Goal: Task Accomplishment & Management: Use online tool/utility

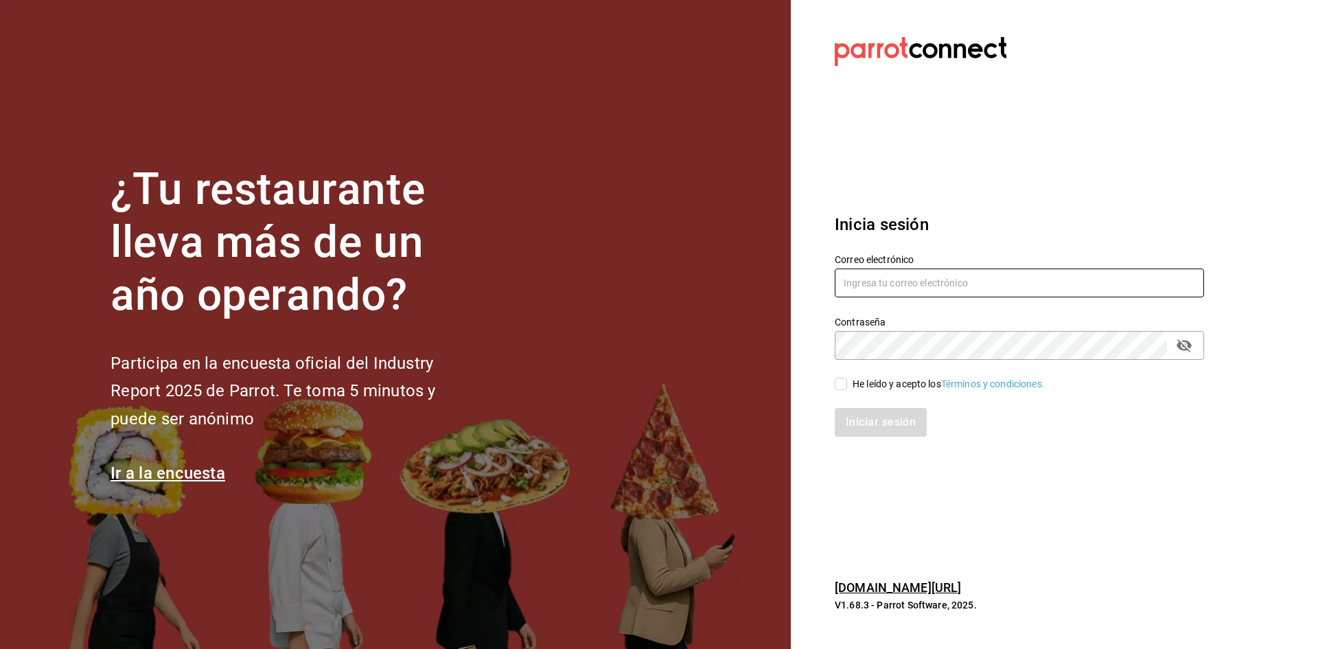
click at [955, 281] on input "text" at bounding box center [1019, 282] width 369 height 29
type input "[EMAIL_ADDRESS][DOMAIN_NAME]"
click at [845, 383] on input "He leído y acepto los Términos y condiciones." at bounding box center [841, 383] width 12 height 12
checkbox input "true"
click at [885, 421] on button "Iniciar sesión" at bounding box center [881, 422] width 93 height 29
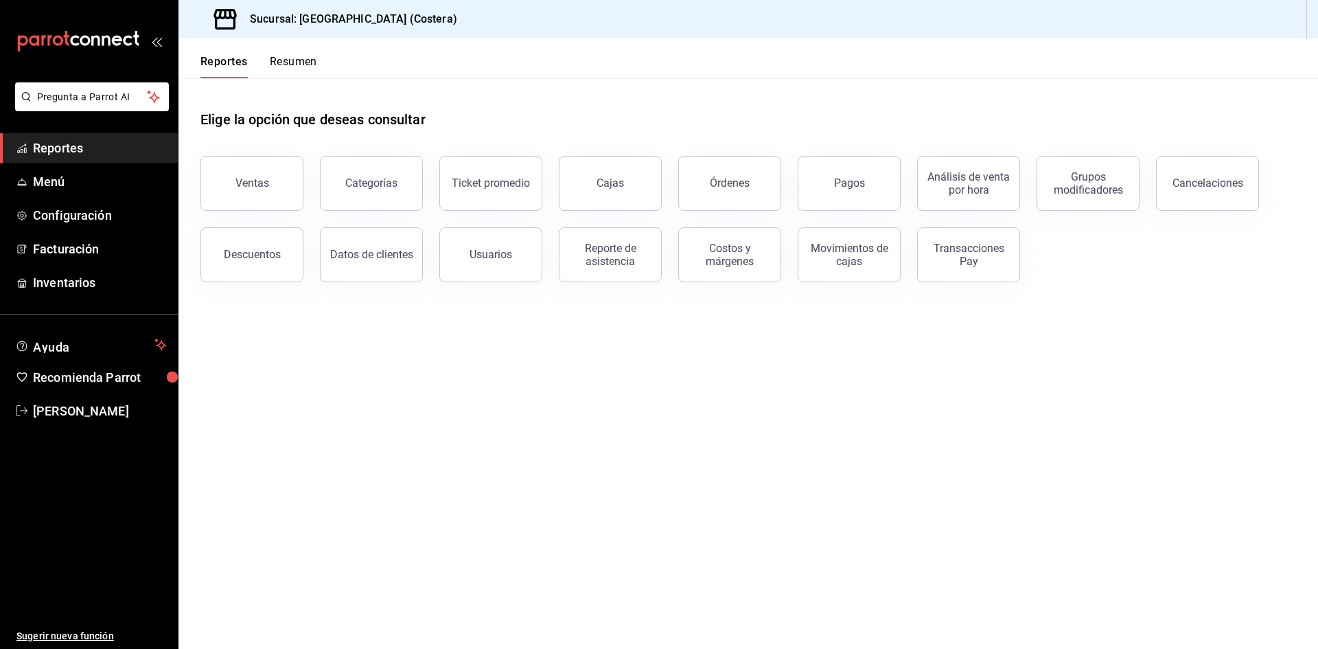
click at [277, 187] on button "Ventas" at bounding box center [251, 183] width 103 height 55
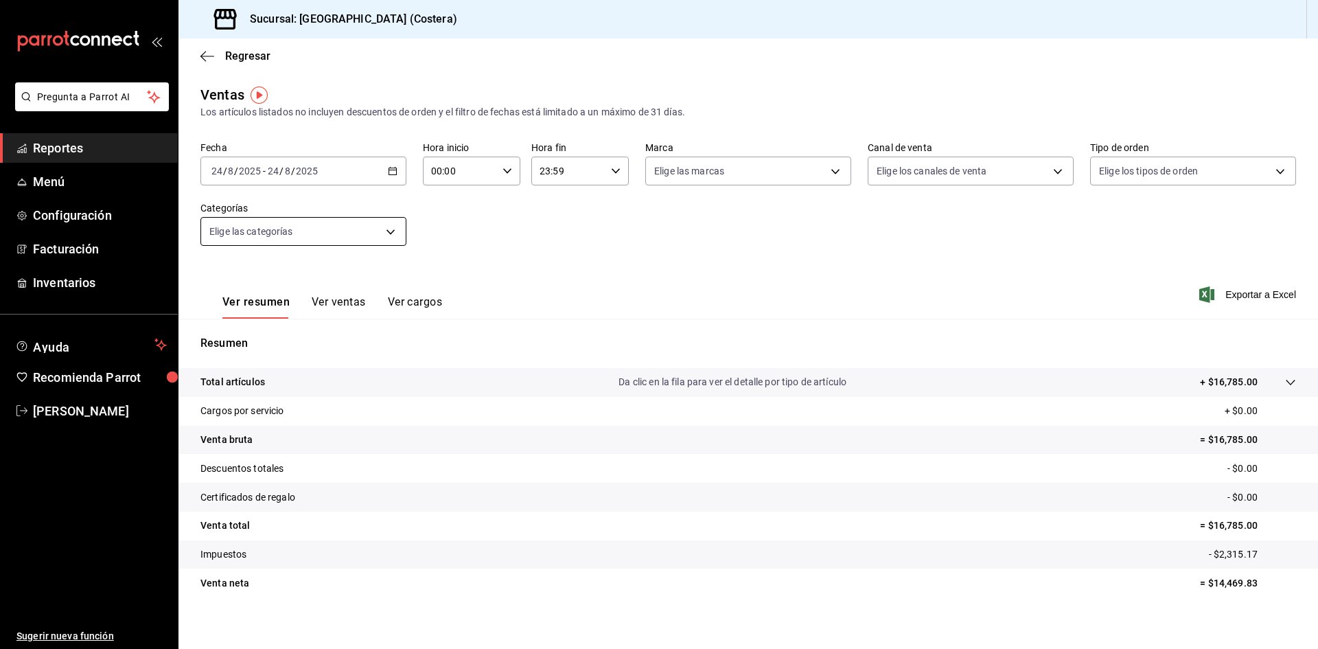
click at [310, 231] on body "Pregunta a Parrot AI Reportes Menú Configuración Facturación Inventarios Ayuda …" at bounding box center [659, 324] width 1318 height 649
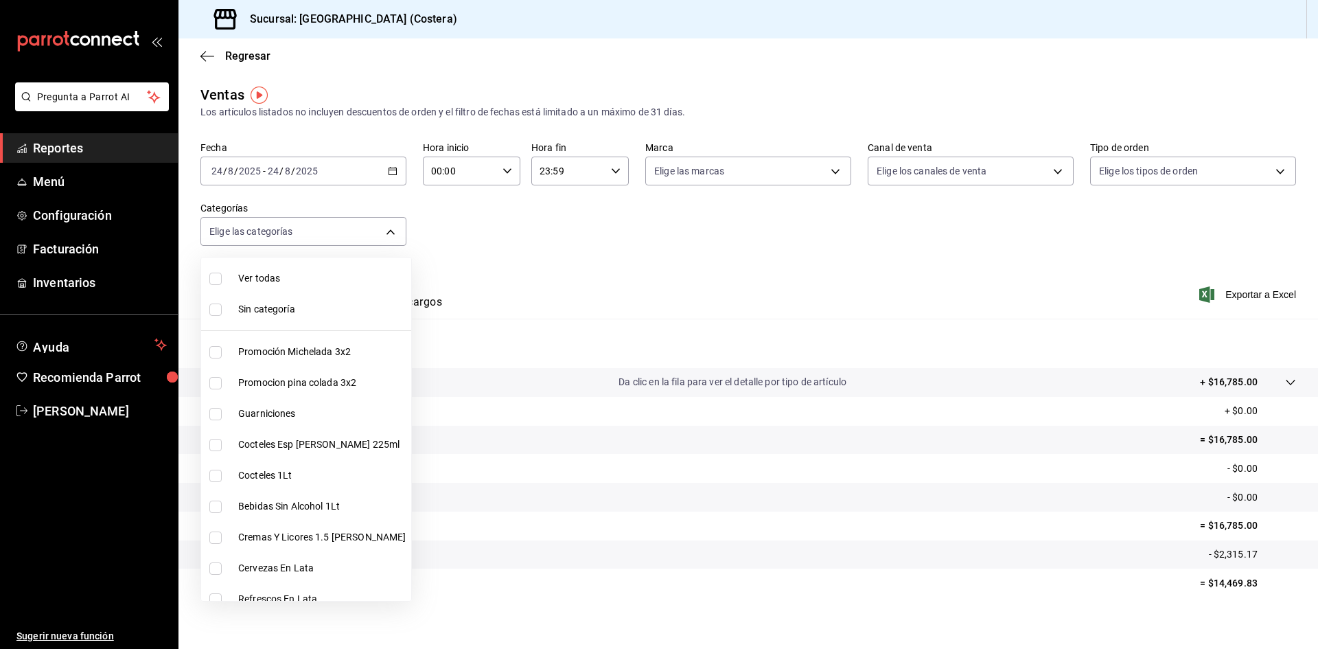
click at [209, 275] on input "checkbox" at bounding box center [215, 278] width 12 height 12
checkbox input "true"
type input "f9973abf-4d50-430f-a3a0-1be1e9b440c3,4500806b-e482-404f-ace7-b7714d25f1ae,b7f0a…"
checkbox input "true"
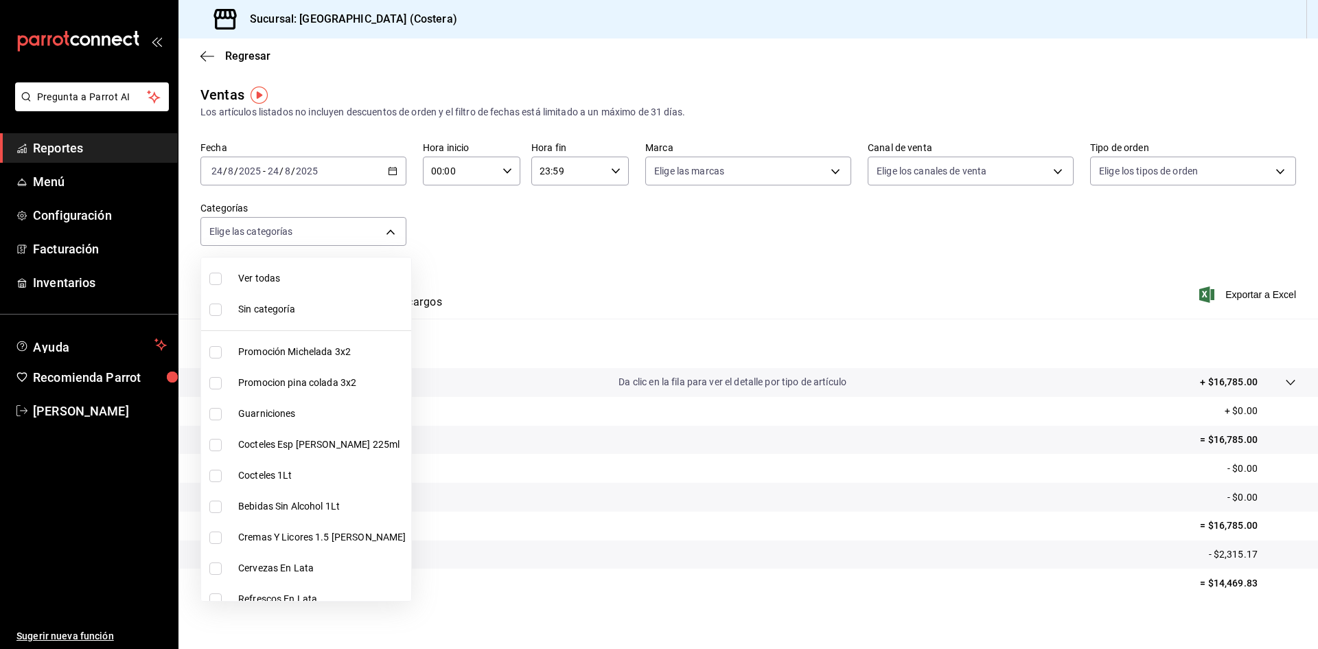
checkbox input "true"
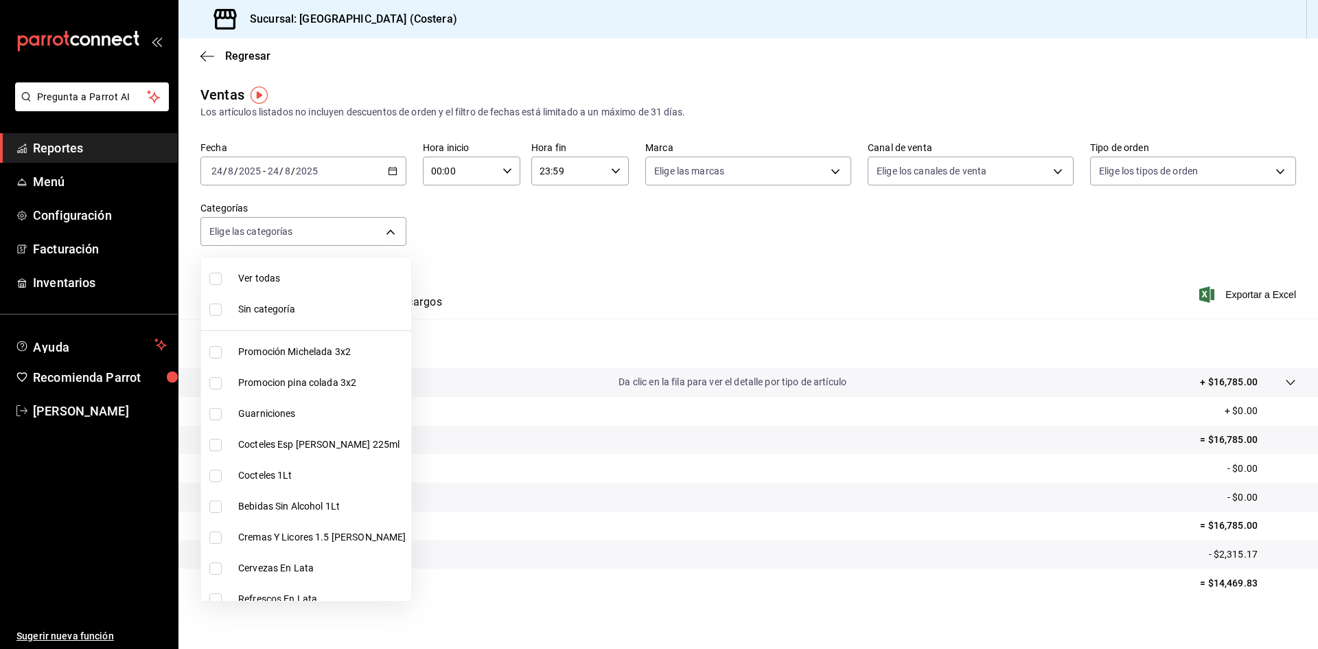
checkbox input "true"
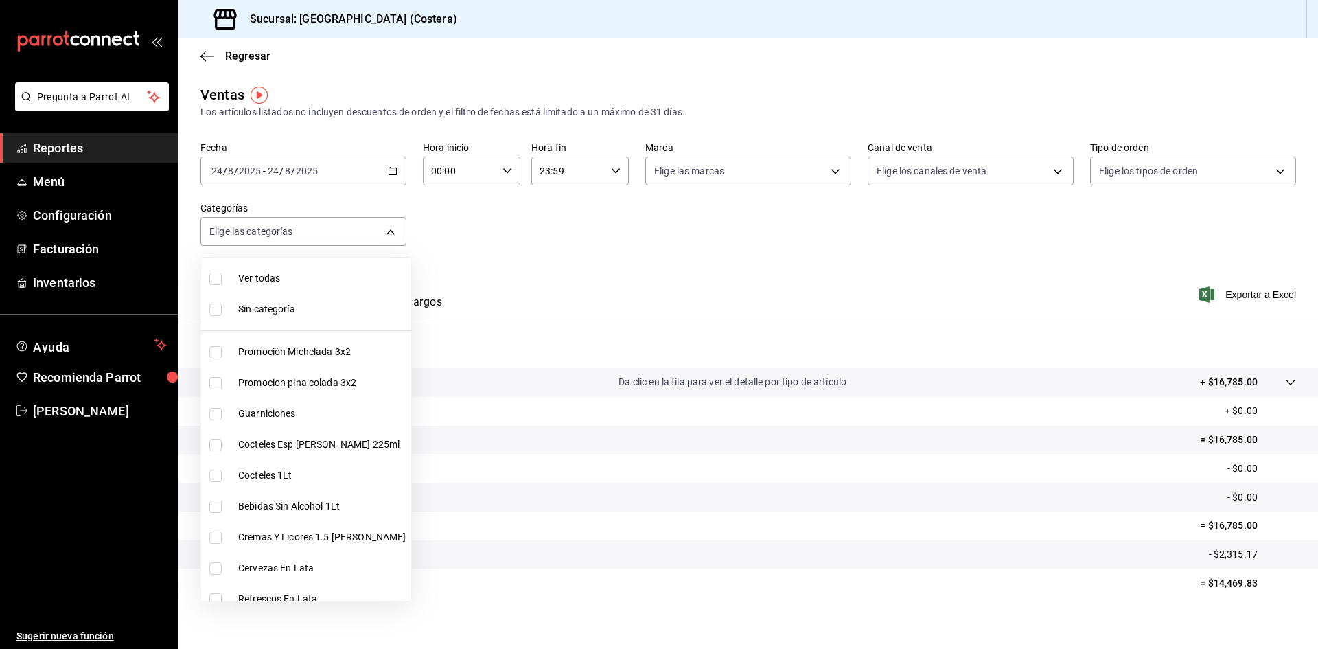
checkbox input "true"
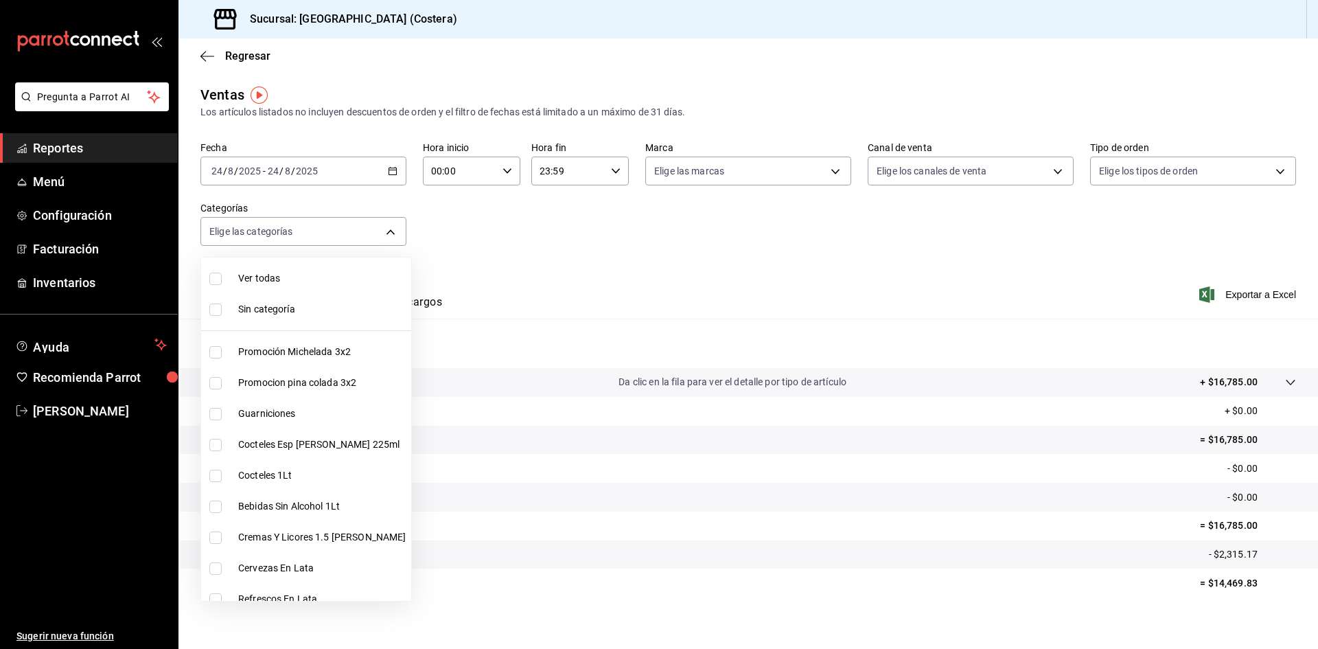
checkbox input "true"
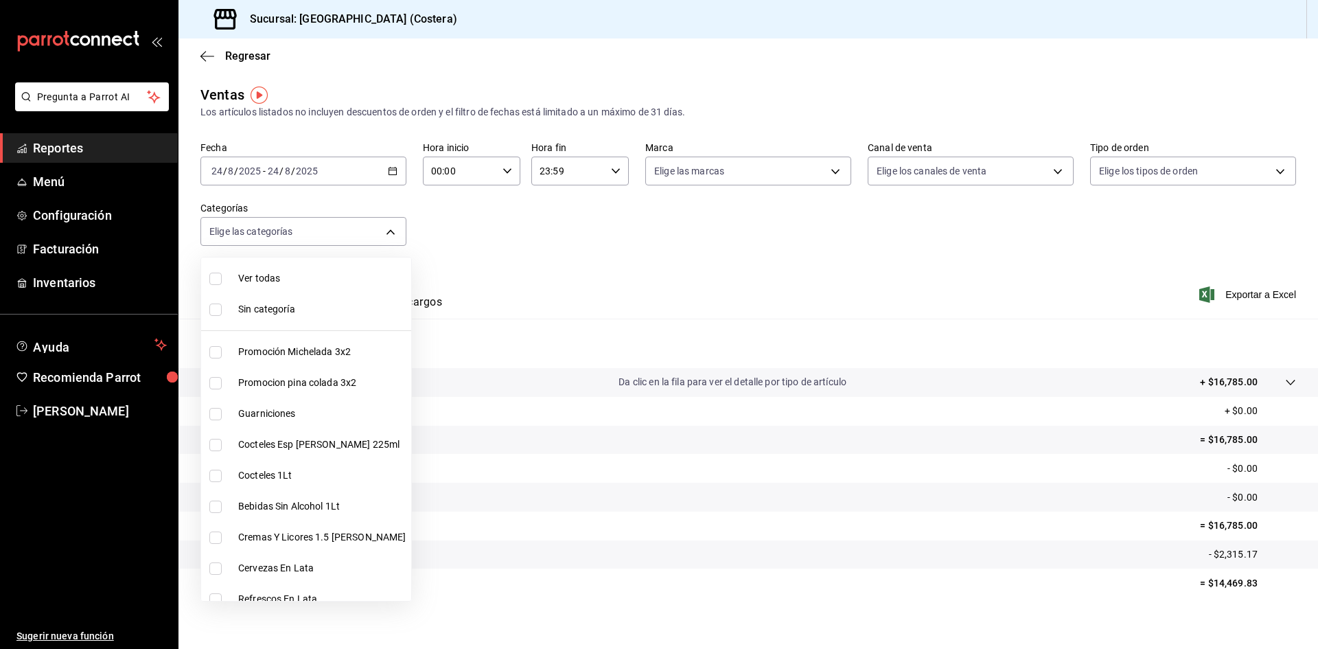
checkbox input "true"
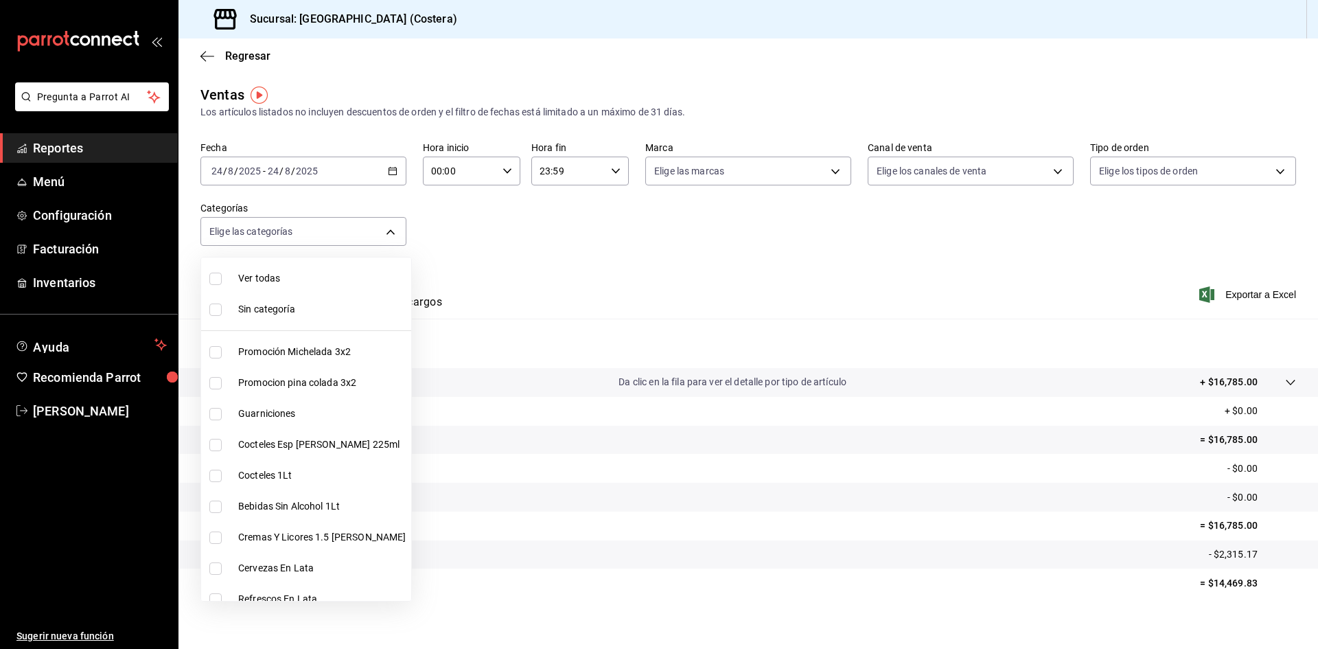
checkbox input "true"
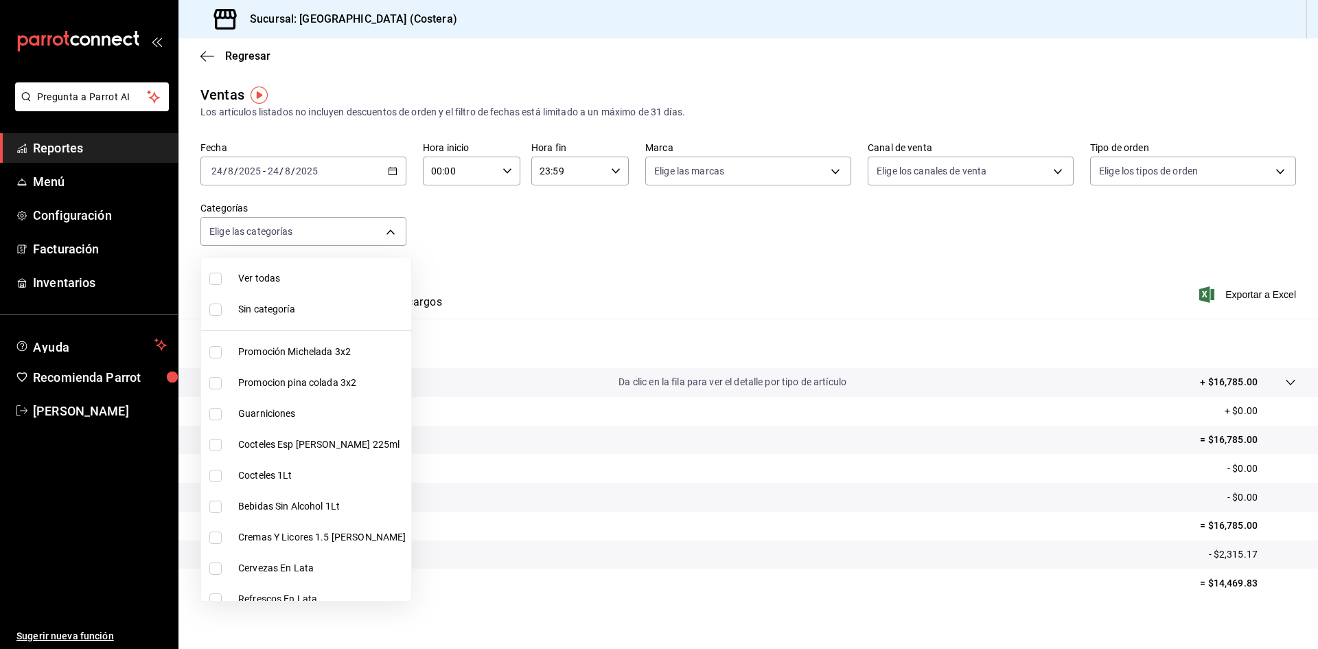
checkbox input "true"
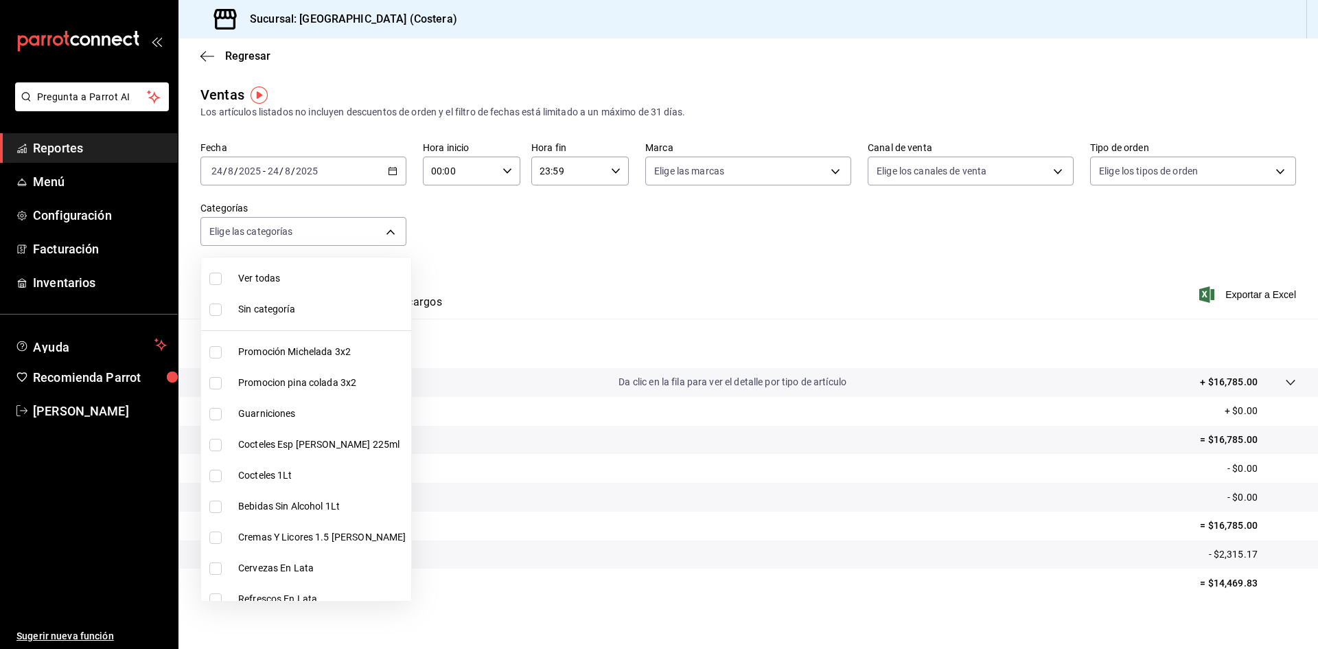
checkbox input "true"
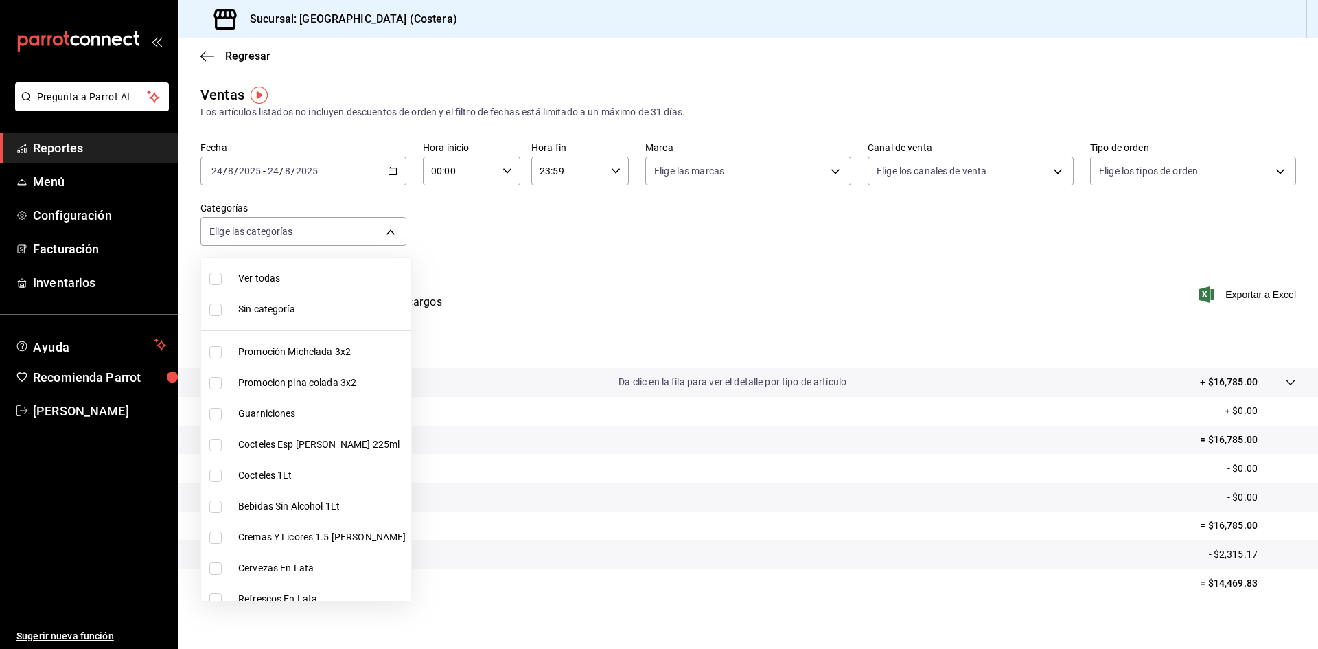
checkbox input "true"
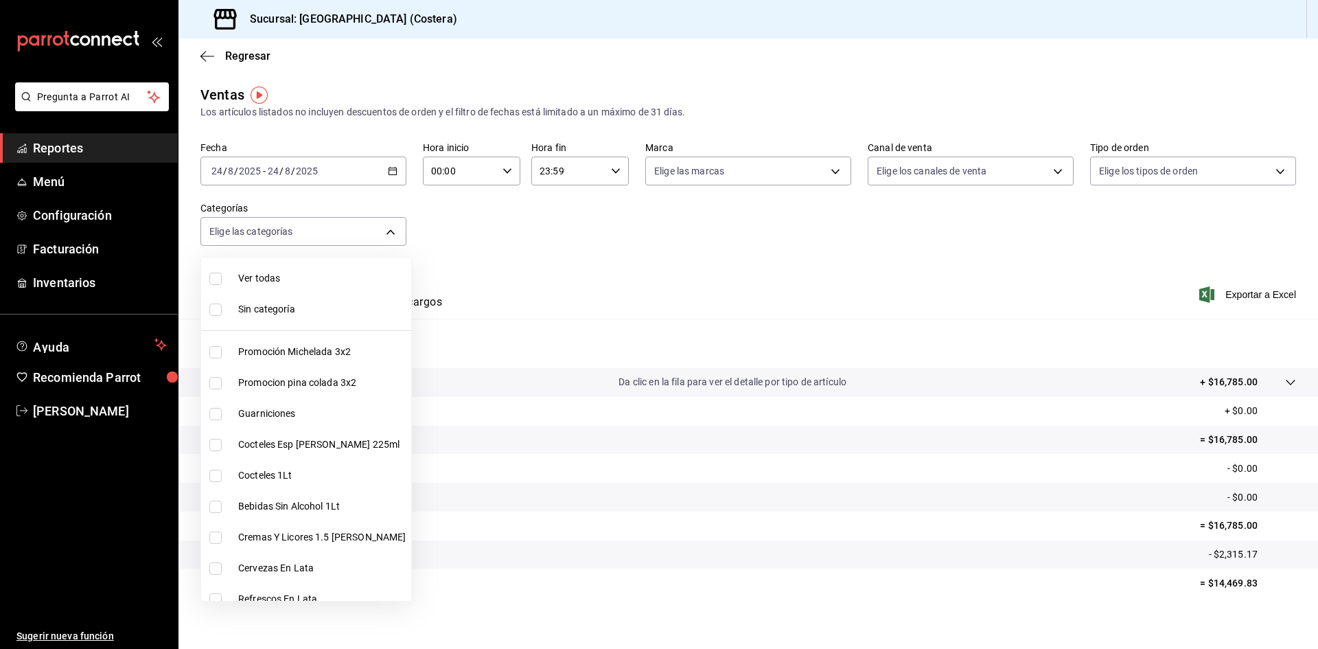
checkbox input "true"
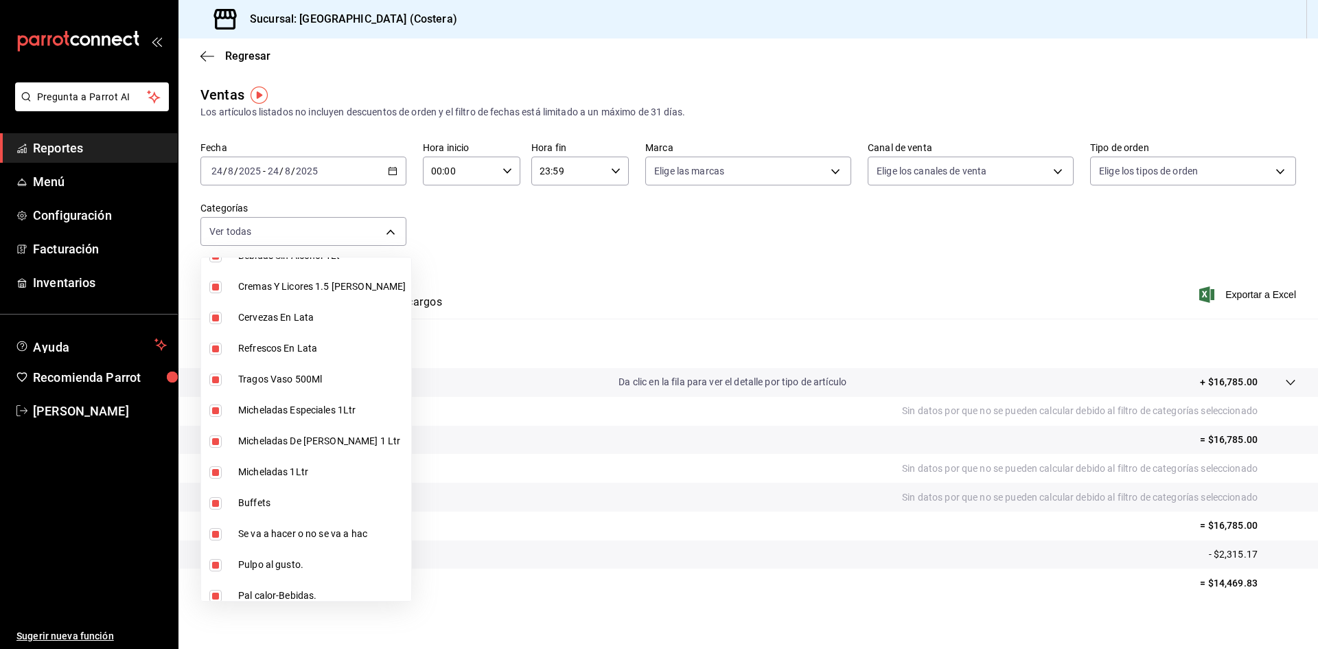
scroll to position [275, 0]
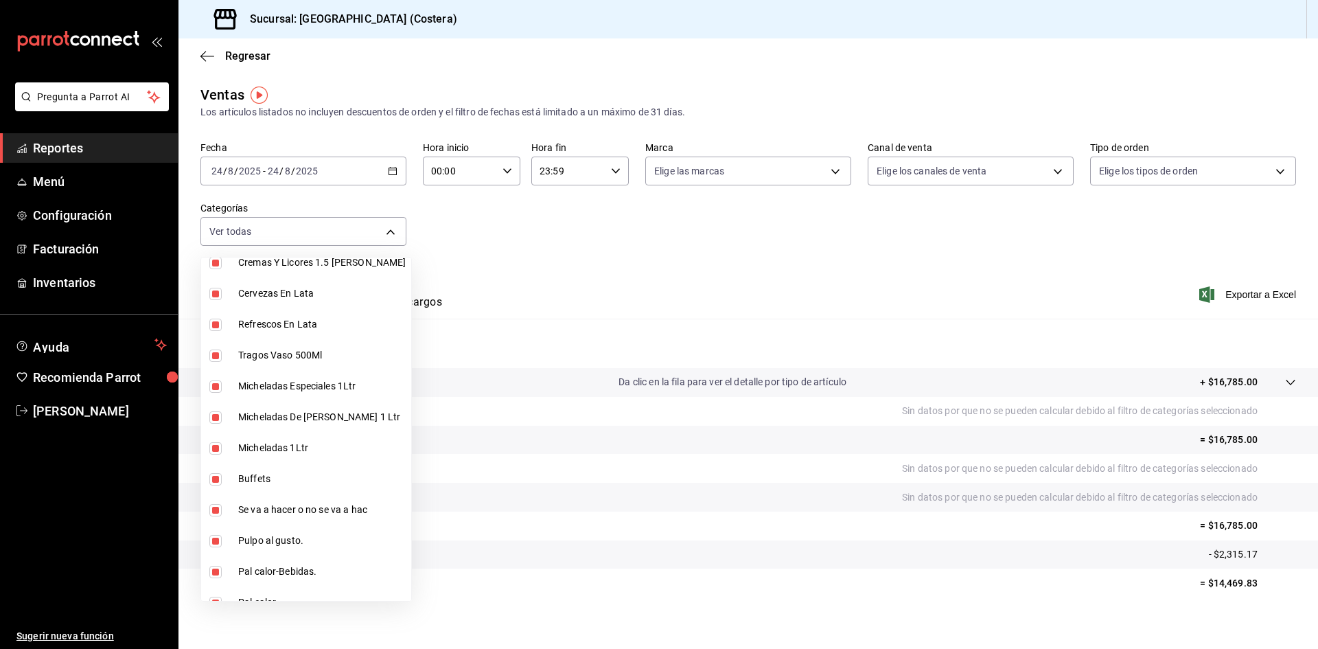
click at [216, 478] on input "checkbox" at bounding box center [215, 479] width 12 height 12
checkbox input "false"
type input "f9973abf-4d50-430f-a3a0-1be1e9b440c3,4500806b-e482-404f-ace7-b7714d25f1ae,b7f0a…"
checkbox input "false"
click at [862, 213] on div at bounding box center [659, 324] width 1318 height 649
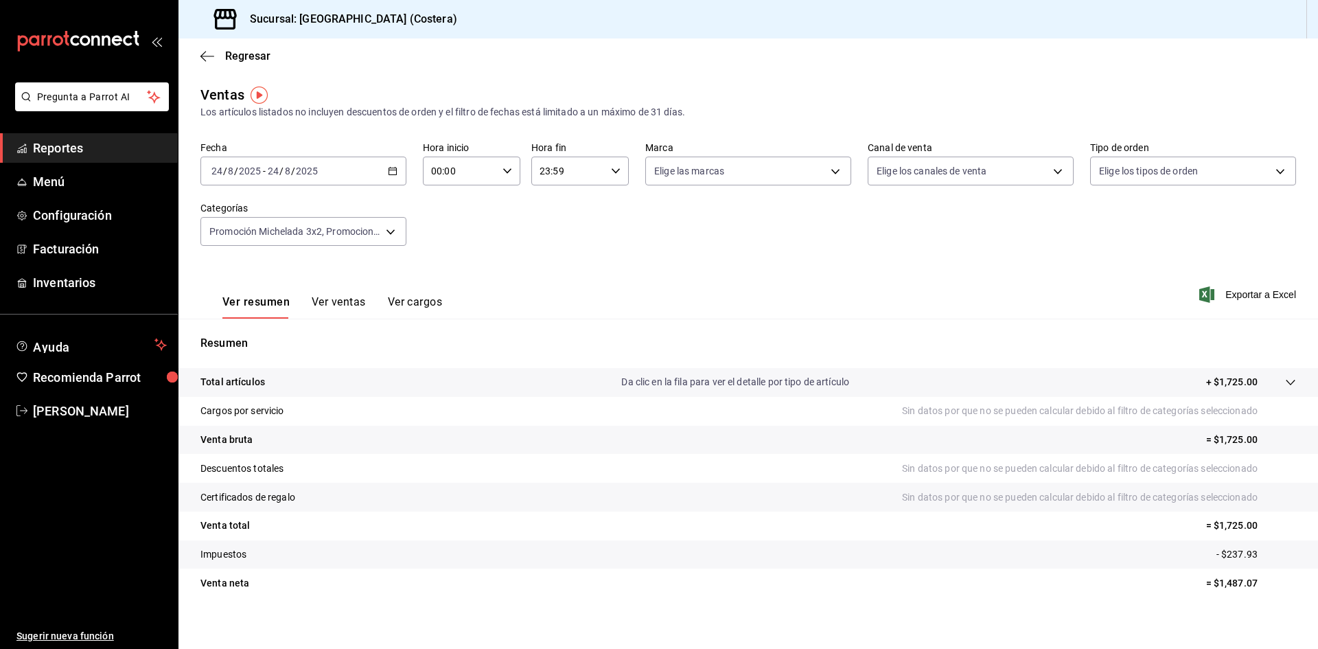
click at [315, 296] on button "Ver ventas" at bounding box center [339, 306] width 54 height 23
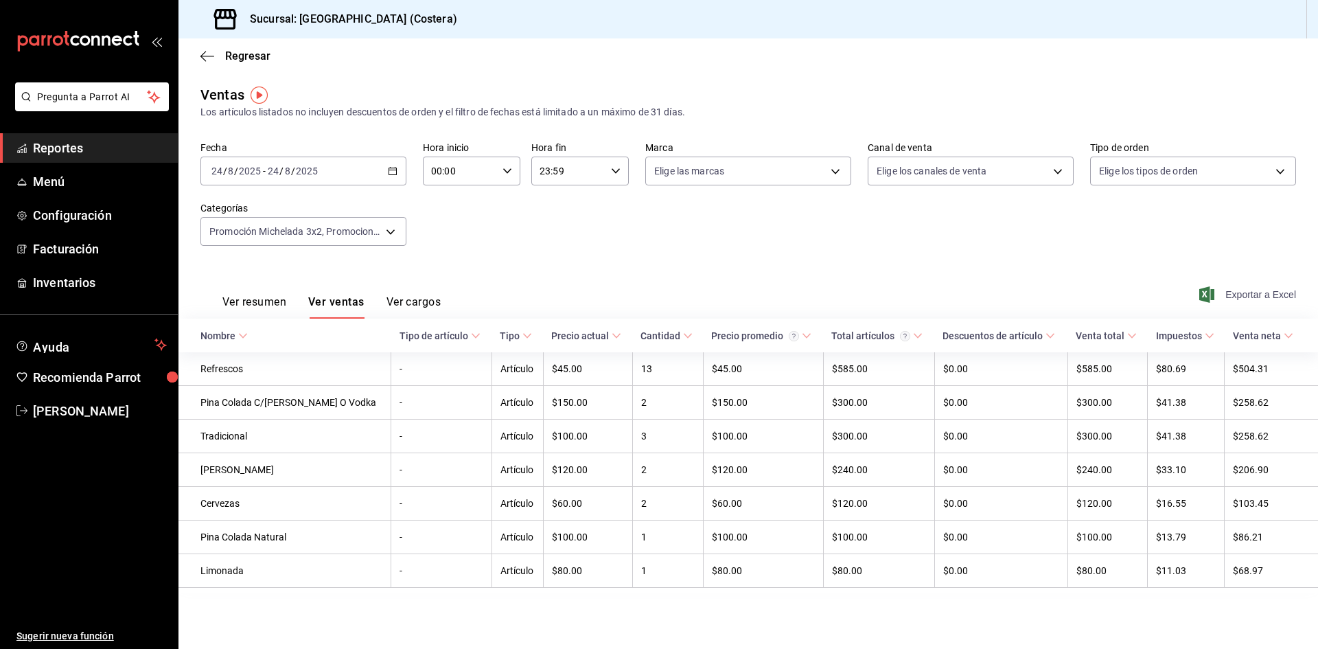
click at [1278, 292] on span "Exportar a Excel" at bounding box center [1249, 294] width 94 height 16
drag, startPoint x: 84, startPoint y: 406, endPoint x: 198, endPoint y: 249, distance: 194.5
click at [84, 406] on span "[PERSON_NAME]" at bounding box center [100, 410] width 134 height 19
